Goal: Task Accomplishment & Management: Use online tool/utility

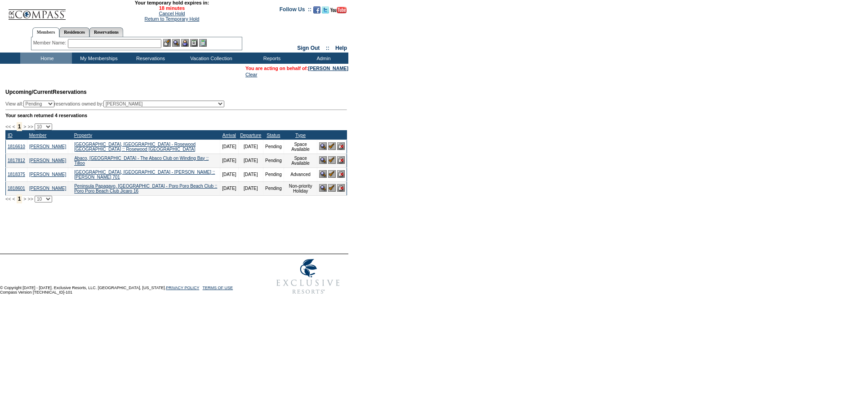
click at [339, 164] on img at bounding box center [341, 160] width 8 height 8
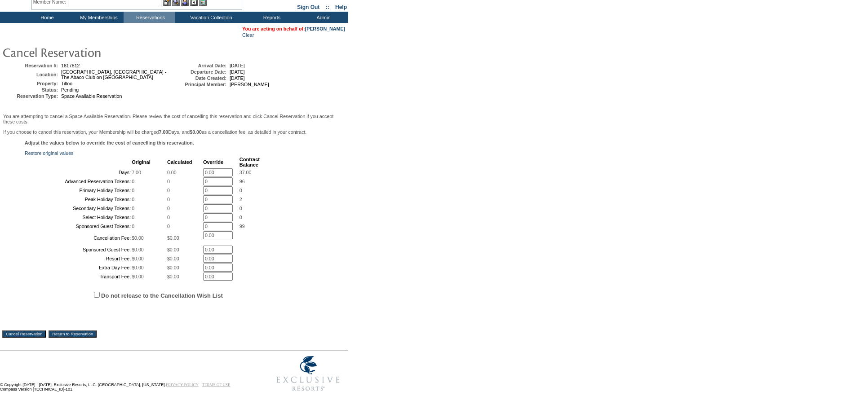
scroll to position [125, 0]
click at [39, 335] on input "Cancel Reservation" at bounding box center [24, 334] width 44 height 7
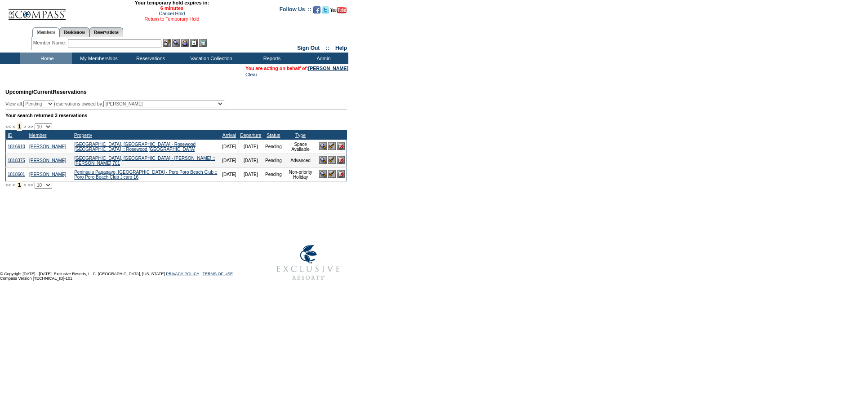
click at [181, 19] on link "Return to Temporary Hold" at bounding box center [172, 18] width 55 height 5
